Goal: Task Accomplishment & Management: Use online tool/utility

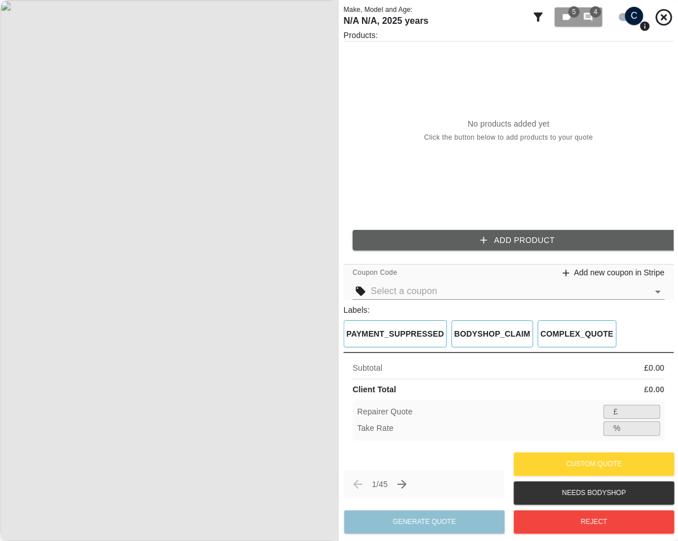
click at [423, 237] on button "Add Product" at bounding box center [518, 240] width 330 height 21
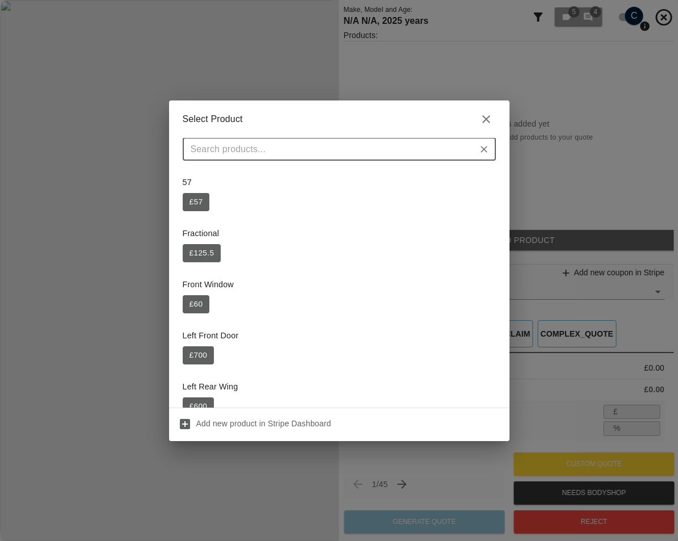
click at [424, 242] on div "Fractional £ 125.5" at bounding box center [339, 245] width 313 height 48
click at [190, 359] on button "£ 700" at bounding box center [199, 355] width 32 height 18
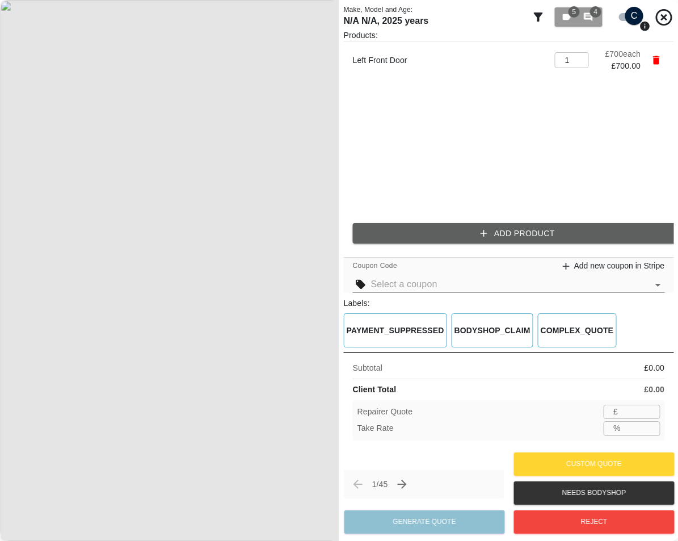
type input "455"
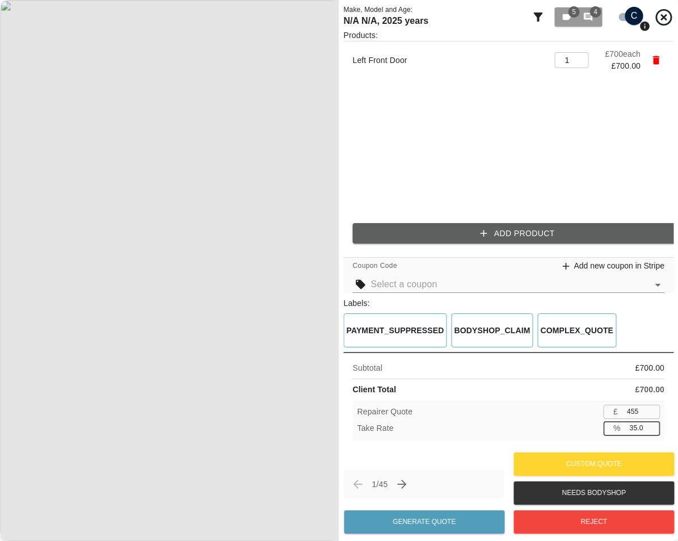
drag, startPoint x: 644, startPoint y: 427, endPoint x: 580, endPoint y: 436, distance: 65.3
click at [594, 433] on div "Take Rate % 35.0 ​" at bounding box center [509, 428] width 303 height 14
type input "100"
click at [429, 524] on button "Generate Quote" at bounding box center [425, 521] width 161 height 23
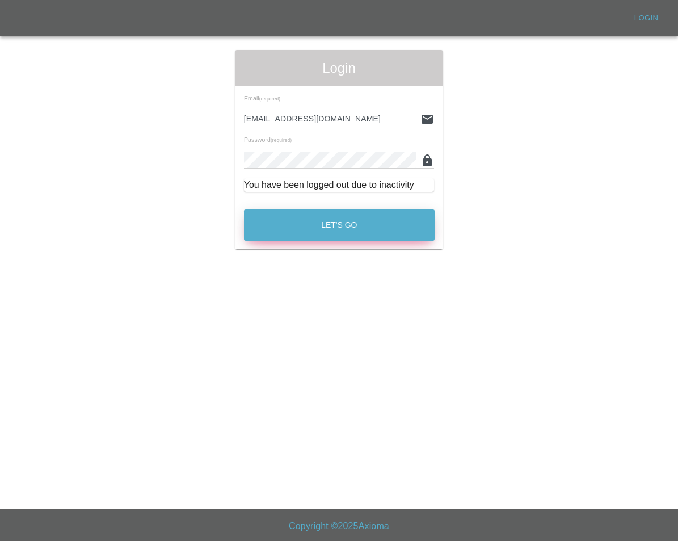
click at [320, 240] on button "Let's Go" at bounding box center [339, 224] width 191 height 31
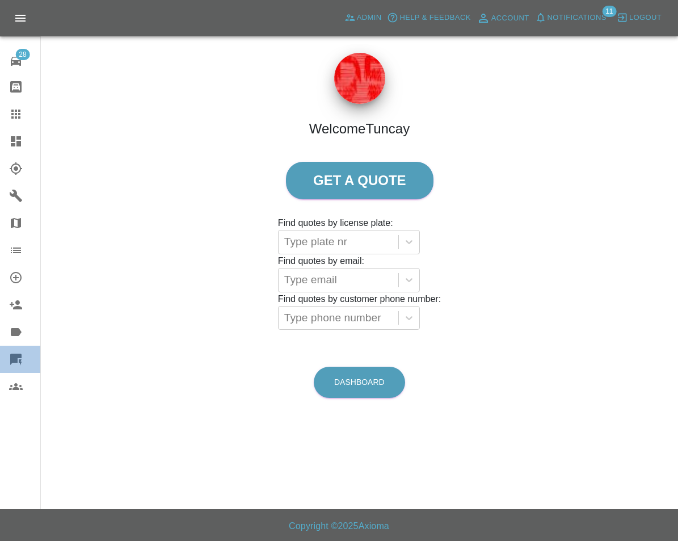
click at [15, 358] on icon at bounding box center [15, 359] width 11 height 11
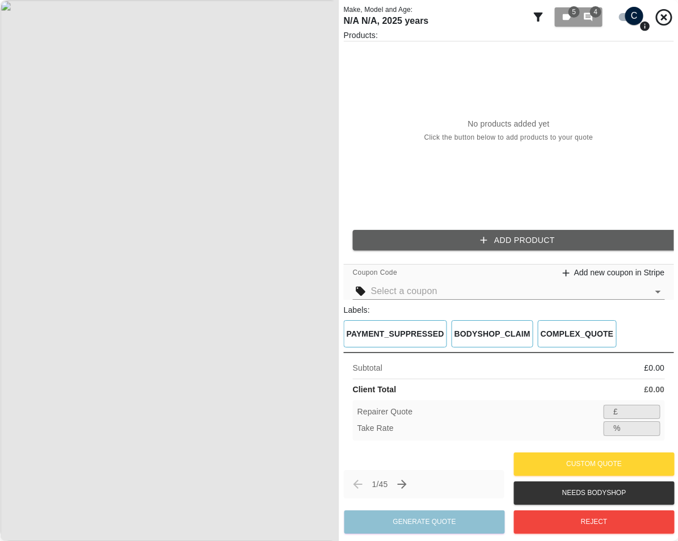
click at [451, 230] on button "Add Product" at bounding box center [518, 240] width 330 height 21
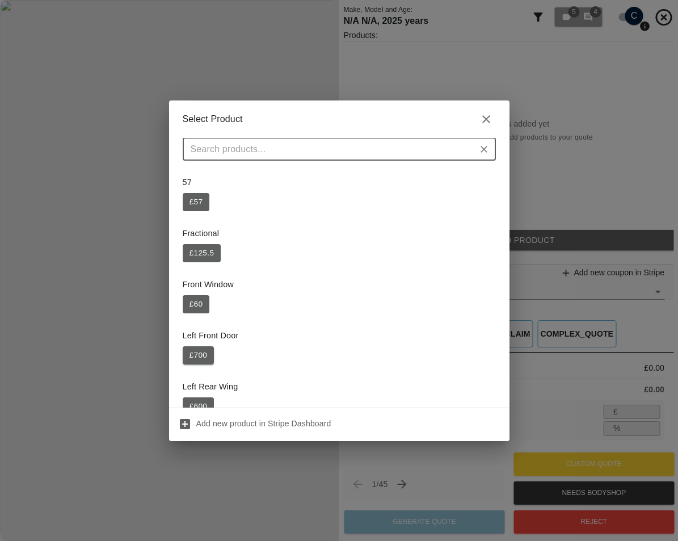
click at [204, 356] on button "£ 700" at bounding box center [199, 355] width 32 height 18
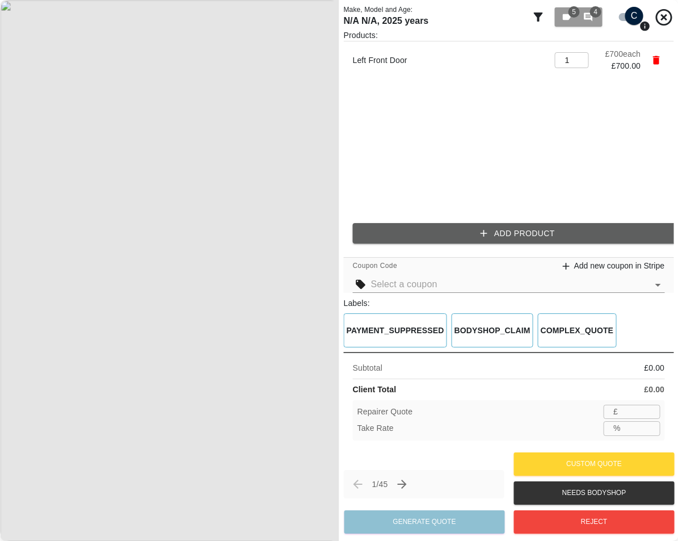
type input "455"
drag, startPoint x: 652, startPoint y: 433, endPoint x: 642, endPoint y: 430, distance: 9.9
click at [642, 430] on input "34.9" at bounding box center [642, 428] width 35 height 14
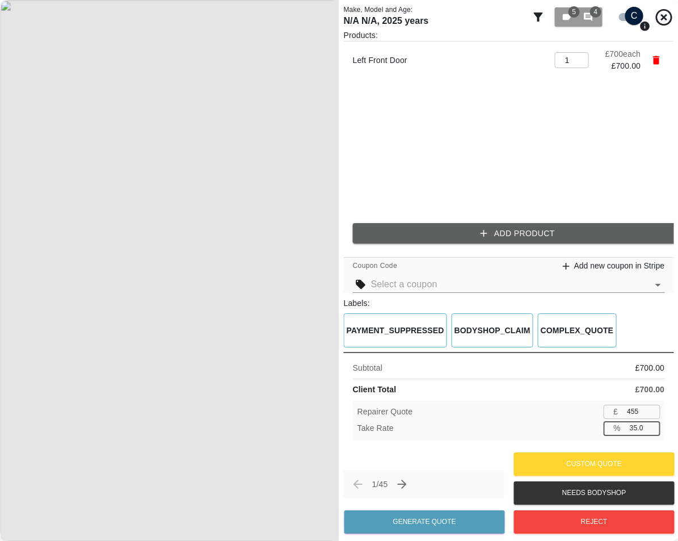
drag, startPoint x: 633, startPoint y: 426, endPoint x: 662, endPoint y: 428, distance: 28.4
click at [661, 428] on div "Repairer Quote £ 455 ​ Take Rate % 35.0 ​" at bounding box center [509, 420] width 312 height 40
drag, startPoint x: 631, startPoint y: 427, endPoint x: 665, endPoint y: 425, distance: 34.1
click at [658, 426] on input "35.0" at bounding box center [642, 428] width 35 height 14
type input "100"
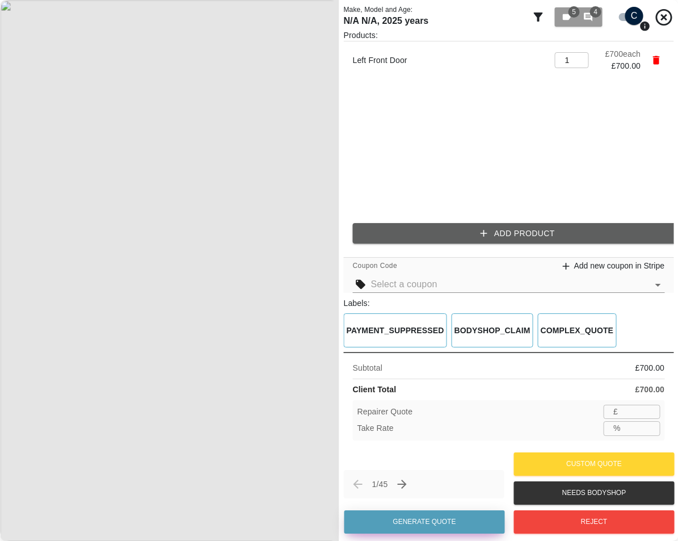
click at [457, 519] on button "Generate Quote" at bounding box center [425, 521] width 161 height 23
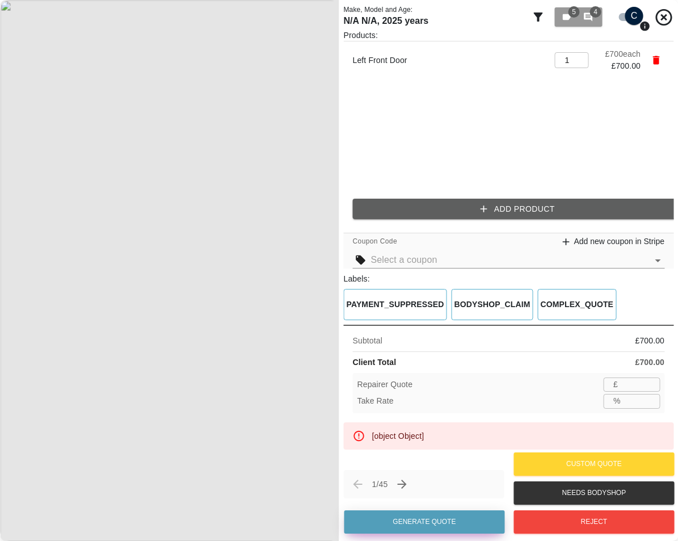
click at [439, 516] on button "Generate Quote" at bounding box center [425, 521] width 161 height 23
click at [402, 486] on icon "Next claim" at bounding box center [402, 484] width 14 height 14
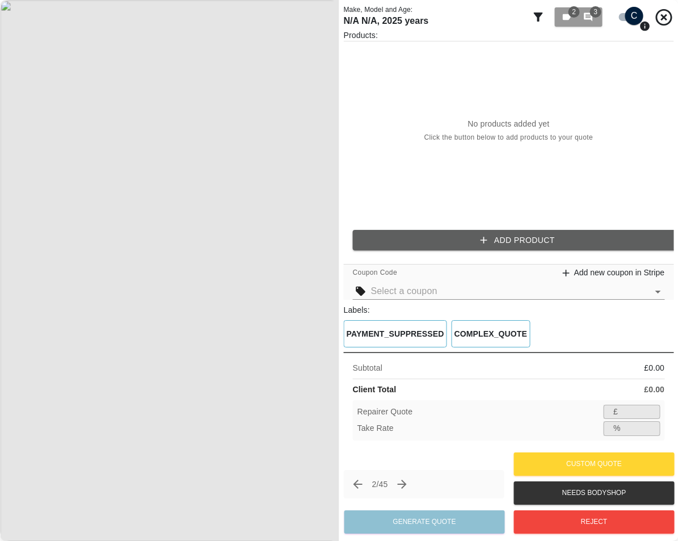
click at [535, 241] on button "Add Product" at bounding box center [518, 240] width 330 height 21
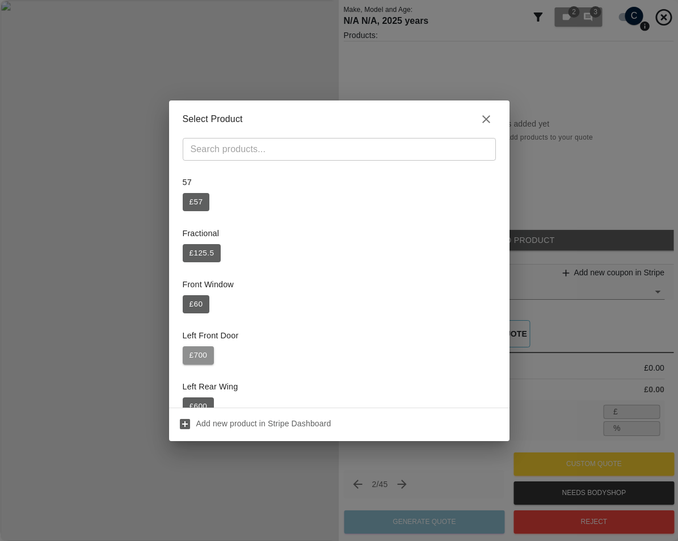
click at [204, 355] on button "£ 700" at bounding box center [199, 355] width 32 height 18
type input "455"
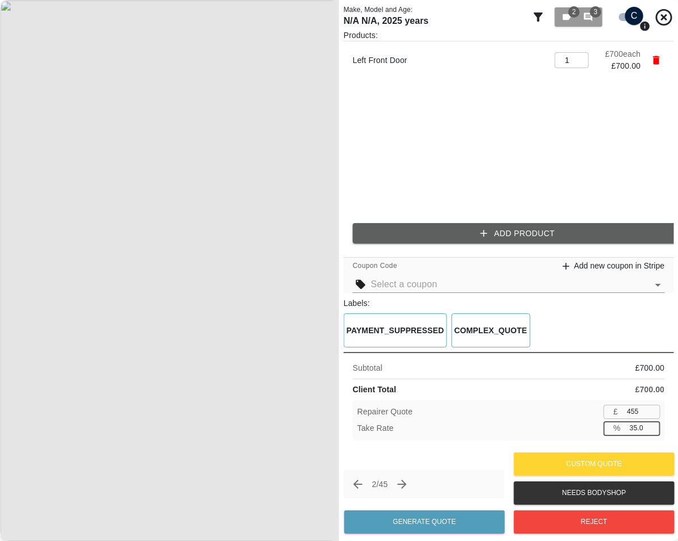
drag, startPoint x: 629, startPoint y: 430, endPoint x: 678, endPoint y: 424, distance: 49.1
click at [665, 427] on div "Subtotal £ 700.00 Client Total £ 700.00 Repairer Quote £ 455 ​ Take Rate % 35.0…" at bounding box center [509, 401] width 330 height 98
type input "100"
click at [561, 384] on div "Client Total £ 700.00" at bounding box center [509, 390] width 312 height 12
click at [409, 519] on button "Generate Quote" at bounding box center [425, 521] width 161 height 23
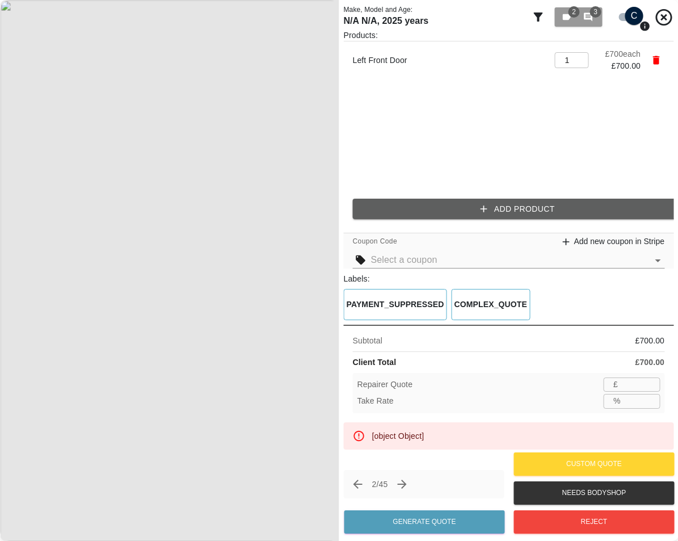
click at [630, 385] on input "number" at bounding box center [641, 384] width 37 height 14
drag, startPoint x: 631, startPoint y: 404, endPoint x: 653, endPoint y: 405, distance: 22.8
click at [631, 404] on input "number" at bounding box center [642, 401] width 35 height 14
type input "99"
type input "7"
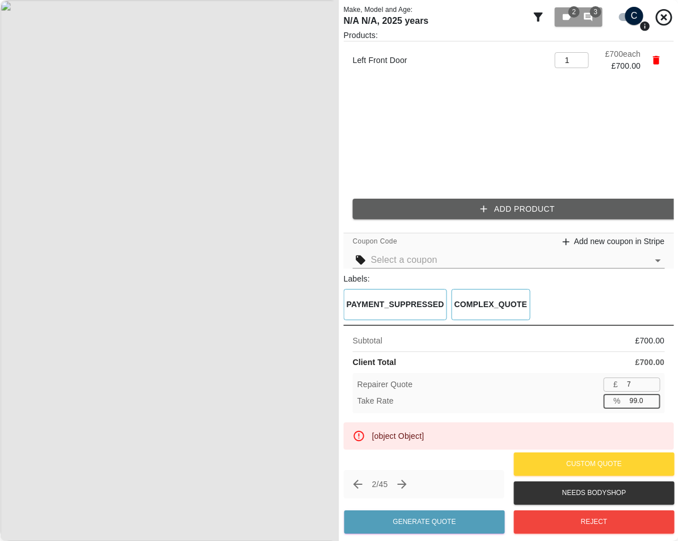
type input "99.0"
click at [536, 348] on div "Subtotal £ 700.00 Client Total £ 700.00 Repairer Quote £ 7 ​ Take Rate % 99.0 ​" at bounding box center [509, 374] width 330 height 98
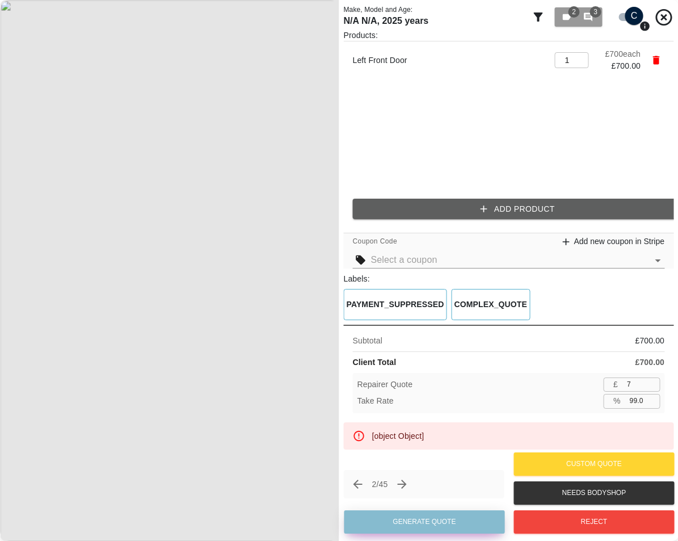
click at [444, 522] on button "Generate Quote" at bounding box center [425, 521] width 161 height 23
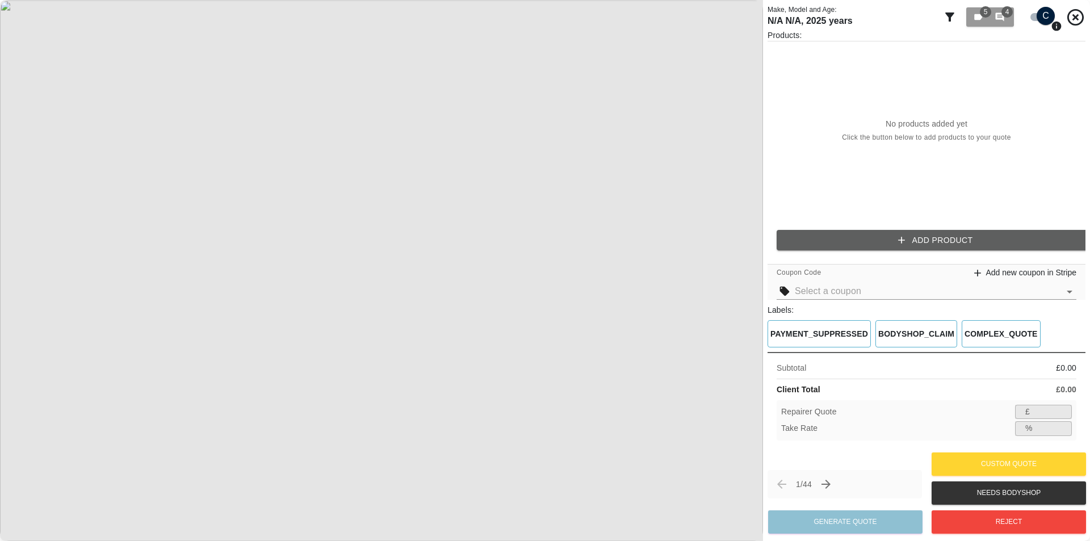
click at [678, 235] on button "Add Product" at bounding box center [935, 240] width 318 height 21
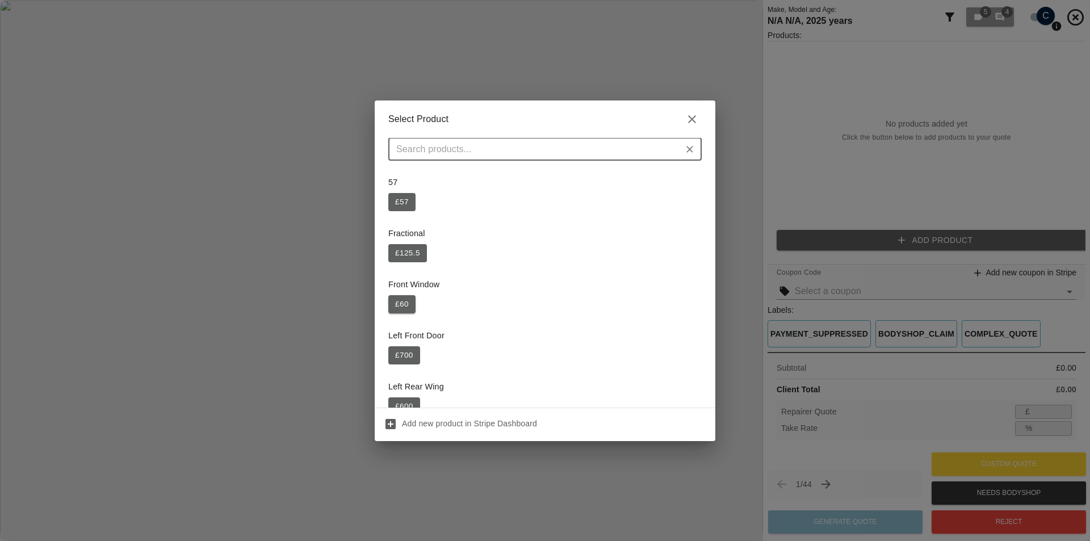
click at [408, 300] on button "£ 60" at bounding box center [401, 304] width 27 height 18
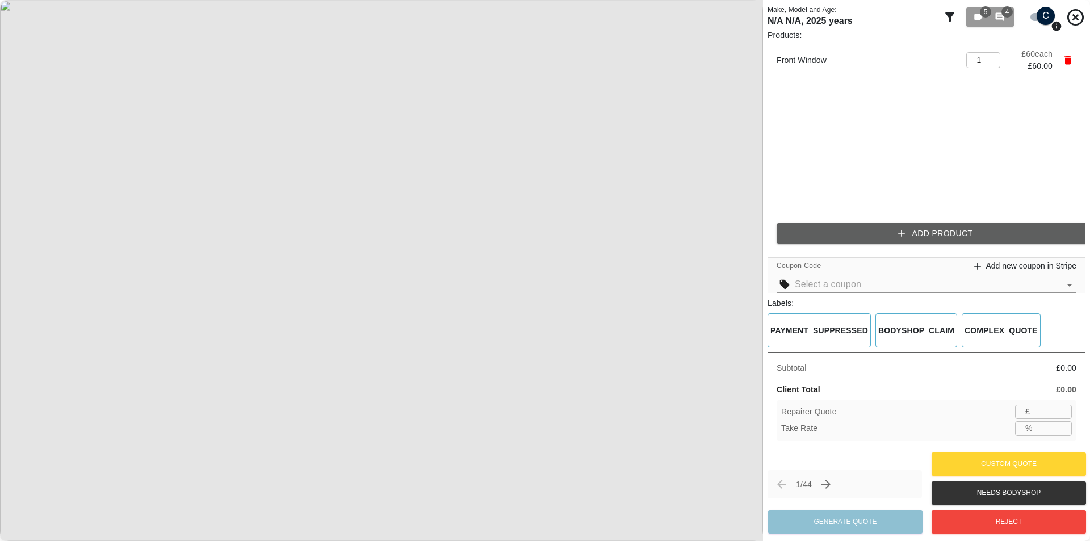
type input "39"
drag, startPoint x: 1052, startPoint y: 428, endPoint x: 1044, endPoint y: 426, distance: 8.1
click at [678, 428] on input "35.0" at bounding box center [1054, 428] width 35 height 14
type input "100"
click at [678, 443] on div "Subtotal £ 60.00 Client Total £ 60.00 Repairer Quote £ ​ Take Rate % ​" at bounding box center [926, 401] width 318 height 98
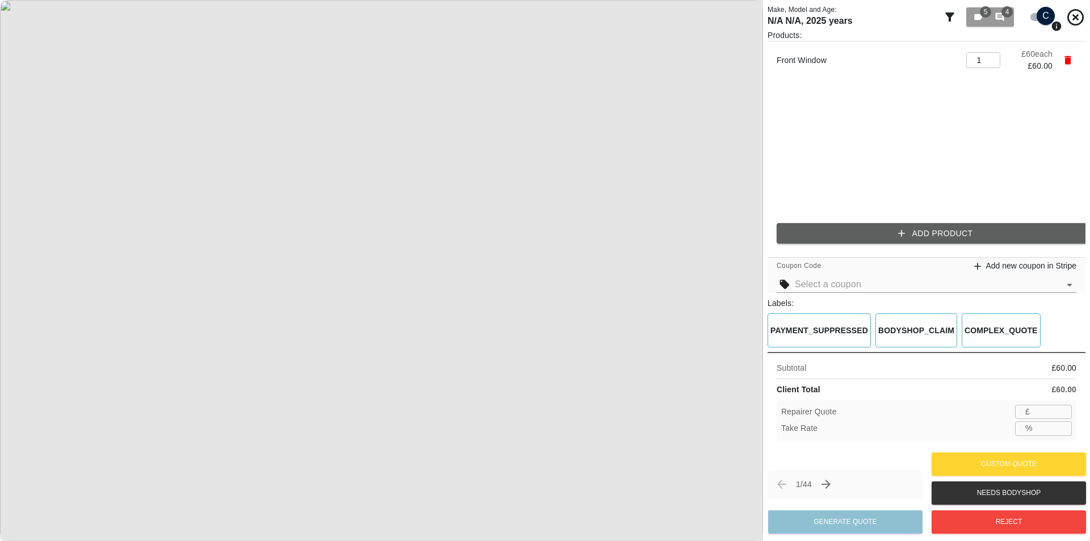
click at [678, 410] on input "number" at bounding box center [1052, 412] width 37 height 14
click at [678, 434] on input "number" at bounding box center [1054, 428] width 35 height 14
click at [678, 417] on input "number" at bounding box center [1052, 412] width 37 height 14
type input "2"
type input "96.7"
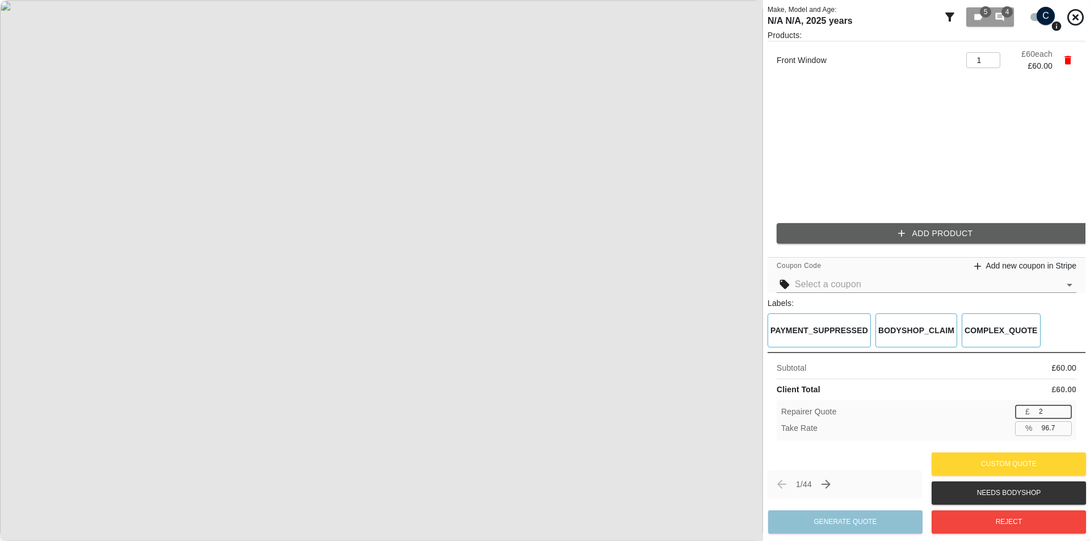
type input "20"
type input "66.7"
type input "20"
click at [678, 412] on div "Repairer Quote £ 20 ​" at bounding box center [926, 412] width 291 height 14
